Goal: Check status: Check status

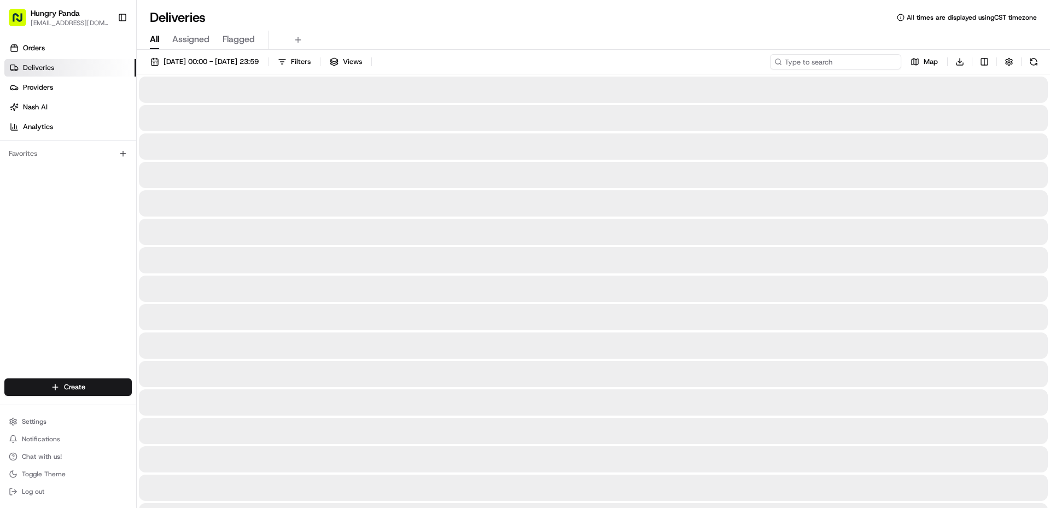
paste input "448665379555977405876"
click at [855, 65] on input at bounding box center [835, 61] width 131 height 15
type input "448665379555977405876"
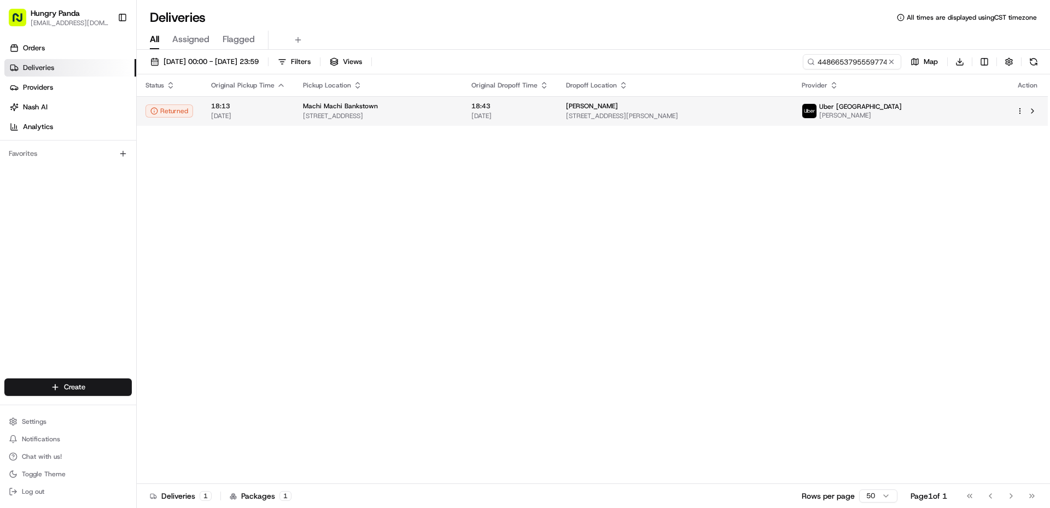
click at [454, 119] on span "[STREET_ADDRESS]" at bounding box center [378, 116] width 151 height 9
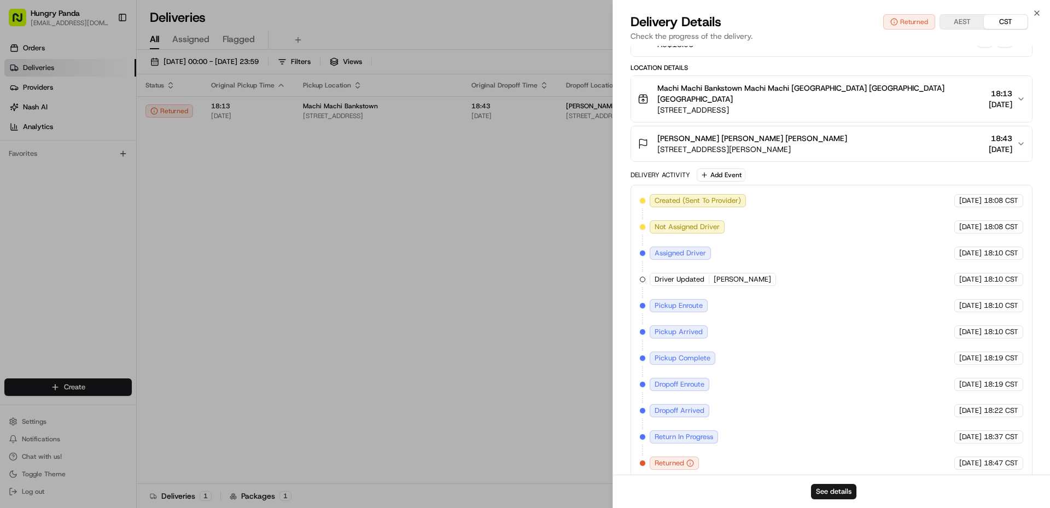
scroll to position [89, 0]
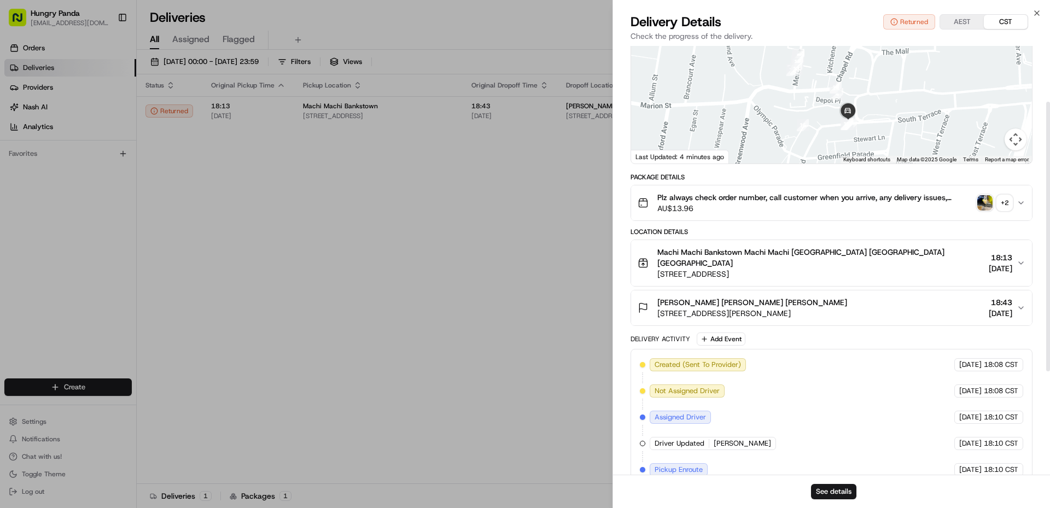
click at [981, 204] on img "button" at bounding box center [984, 202] width 15 height 15
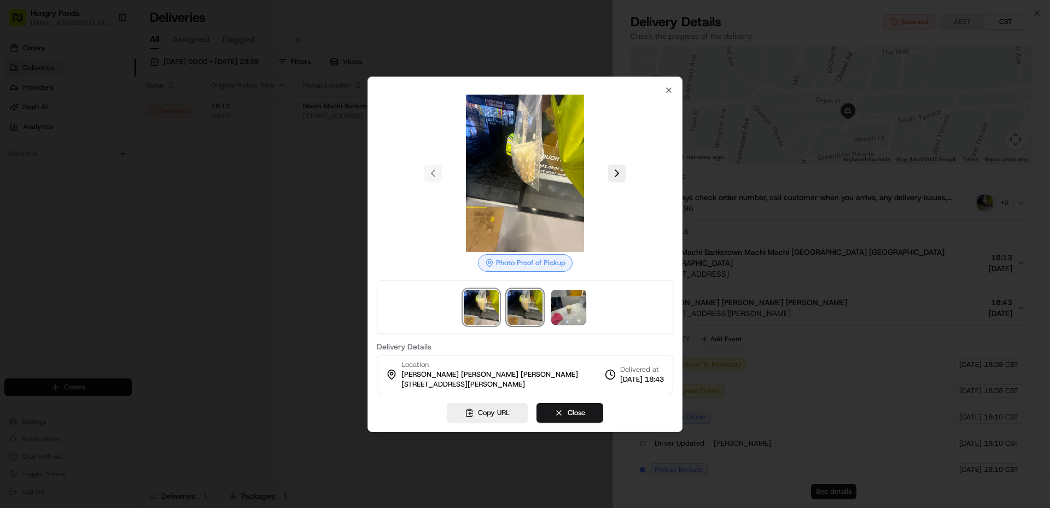
drag, startPoint x: 523, startPoint y: 311, endPoint x: 552, endPoint y: 315, distance: 29.2
click at [524, 312] on img at bounding box center [524, 307] width 35 height 35
click at [567, 317] on img at bounding box center [568, 307] width 35 height 35
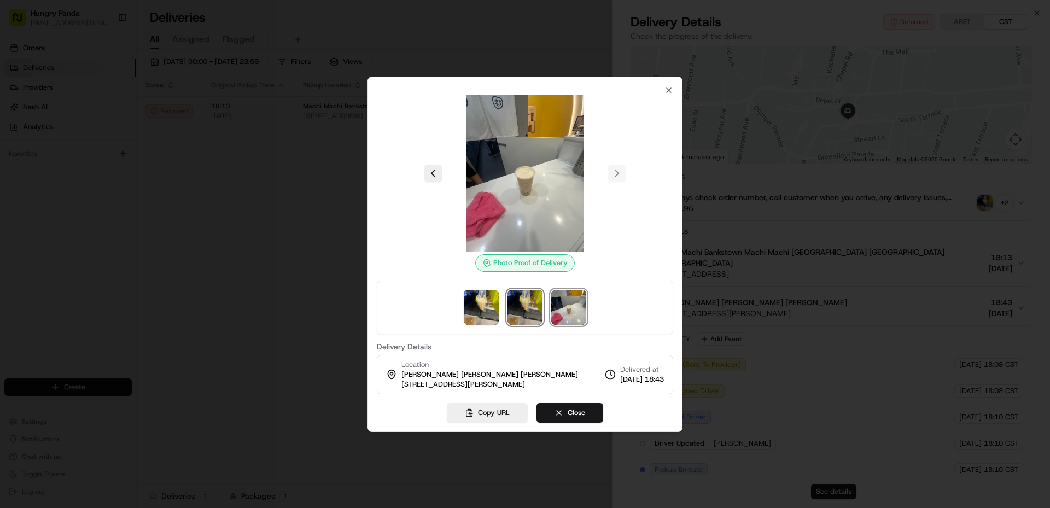
click at [541, 311] on img at bounding box center [524, 307] width 35 height 35
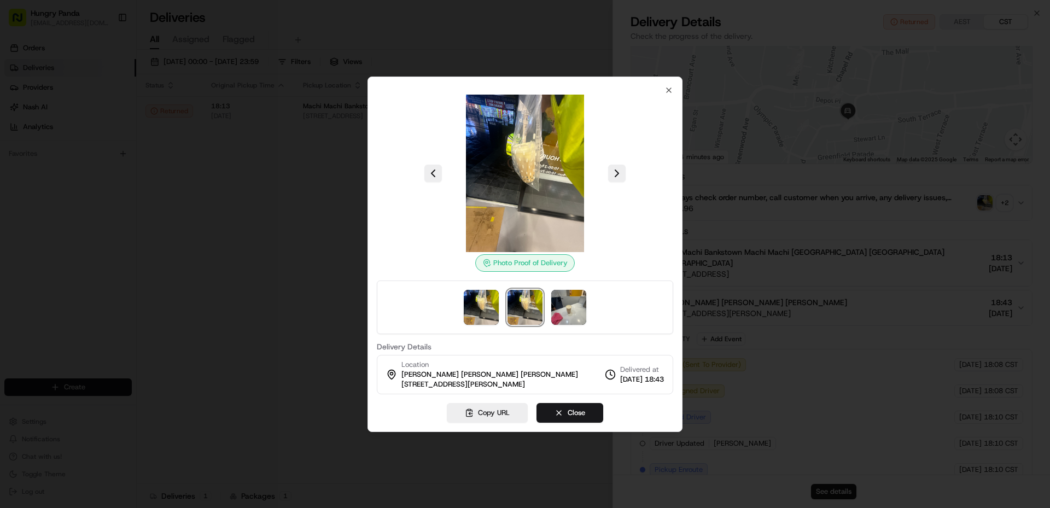
click at [500, 310] on div at bounding box center [525, 307] width 296 height 54
click at [565, 308] on img at bounding box center [568, 307] width 35 height 35
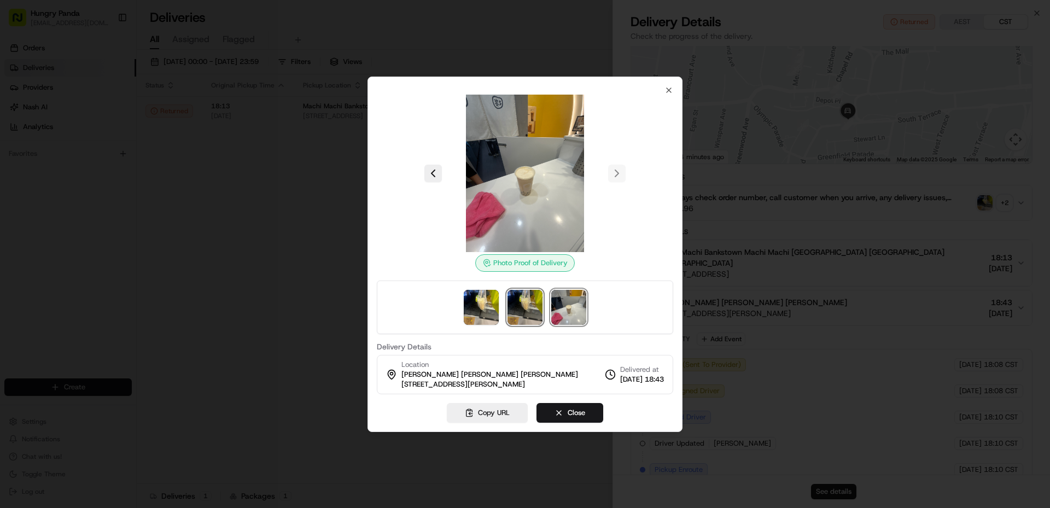
drag, startPoint x: 525, startPoint y: 310, endPoint x: 508, endPoint y: 311, distance: 17.0
click at [524, 311] on img at bounding box center [524, 307] width 35 height 35
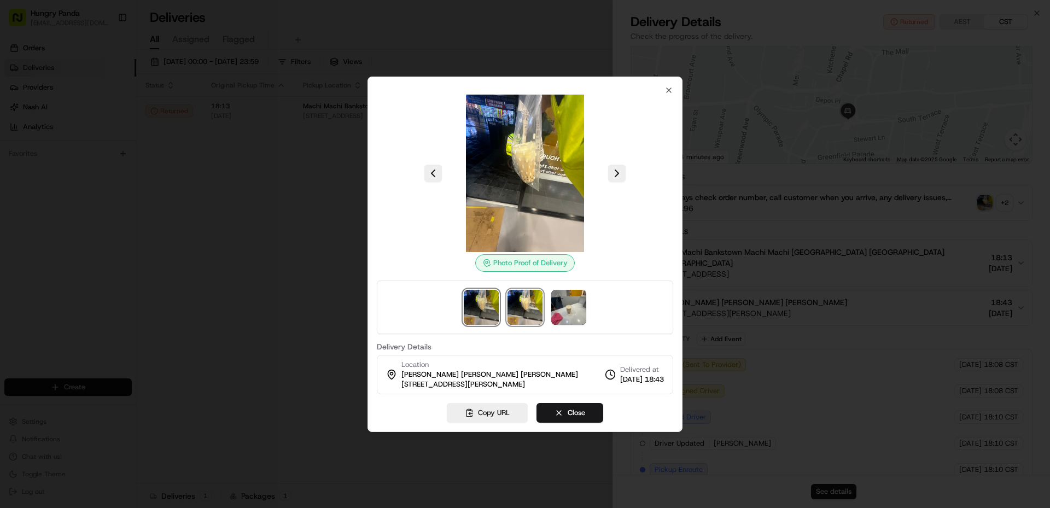
click at [488, 308] on img at bounding box center [481, 307] width 35 height 35
